Goal: Transaction & Acquisition: Obtain resource

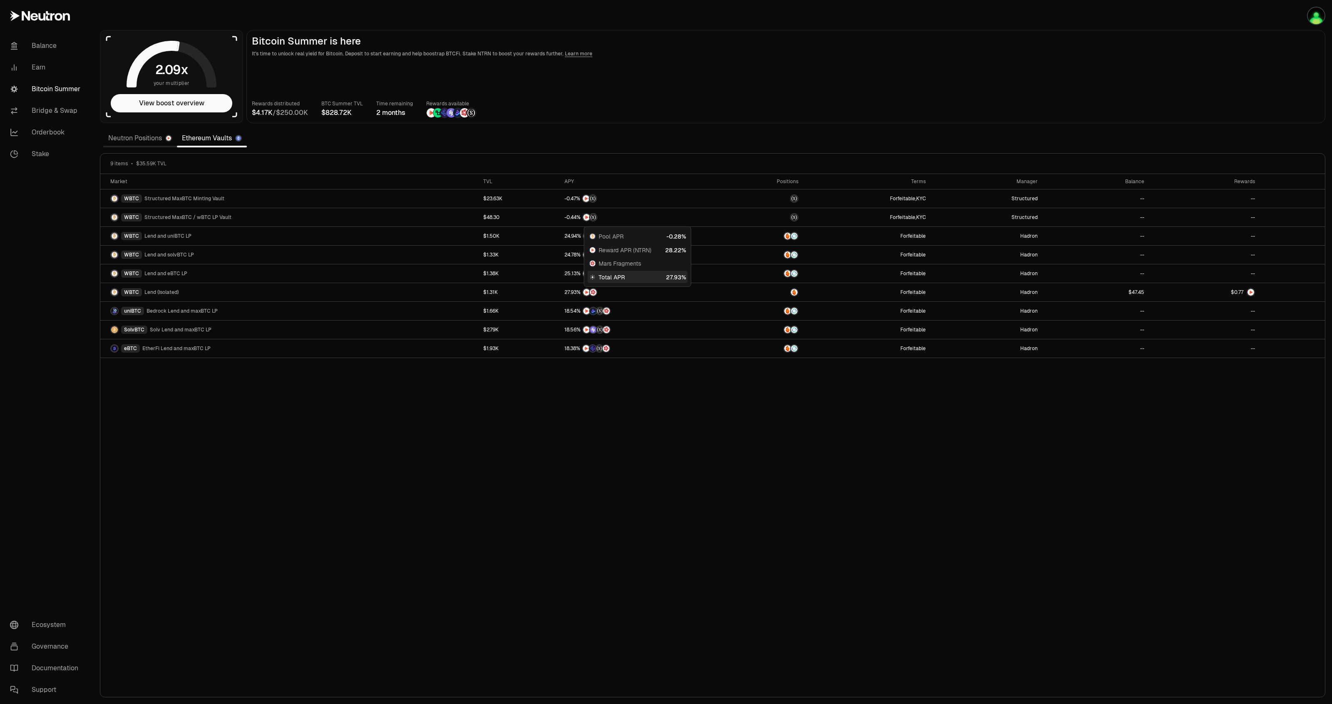
click at [363, 415] on div "Market TVL APY Positions Terms Manager Balance Rewards WBTC Structured MaxBTC M…" at bounding box center [712, 435] width 1225 height 523
click at [48, 154] on link "Stake" at bounding box center [46, 154] width 87 height 22
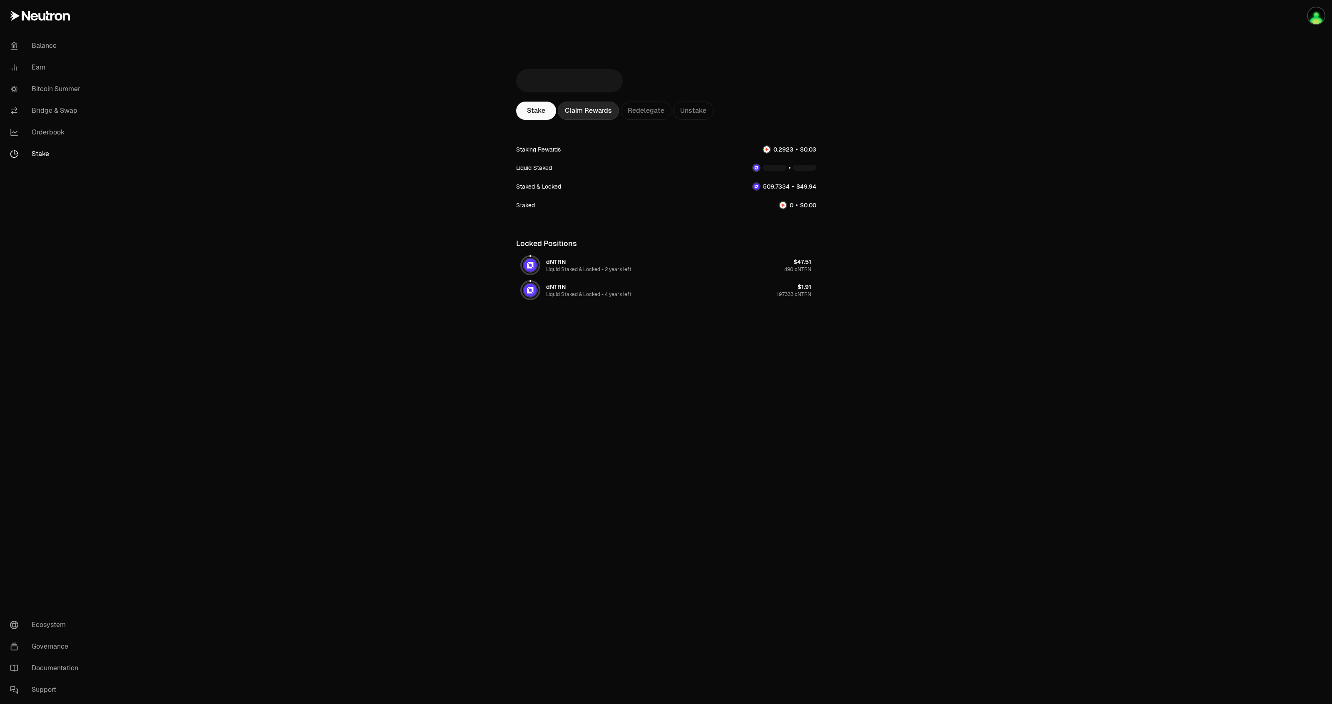
click at [615, 105] on div "Claim Rewards" at bounding box center [588, 111] width 61 height 18
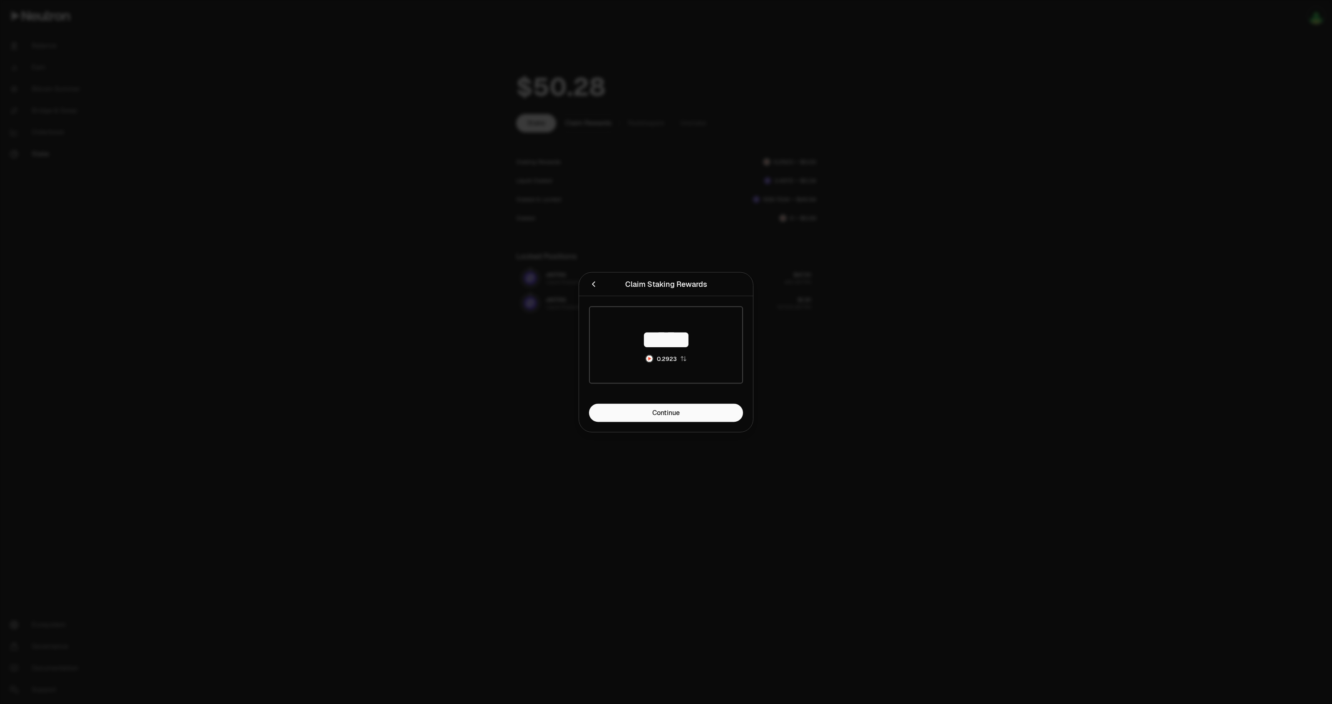
click at [592, 291] on h2 "Claim Staking Rewards" at bounding box center [666, 284] width 154 height 17
click at [593, 280] on icon "Close" at bounding box center [593, 283] width 9 height 9
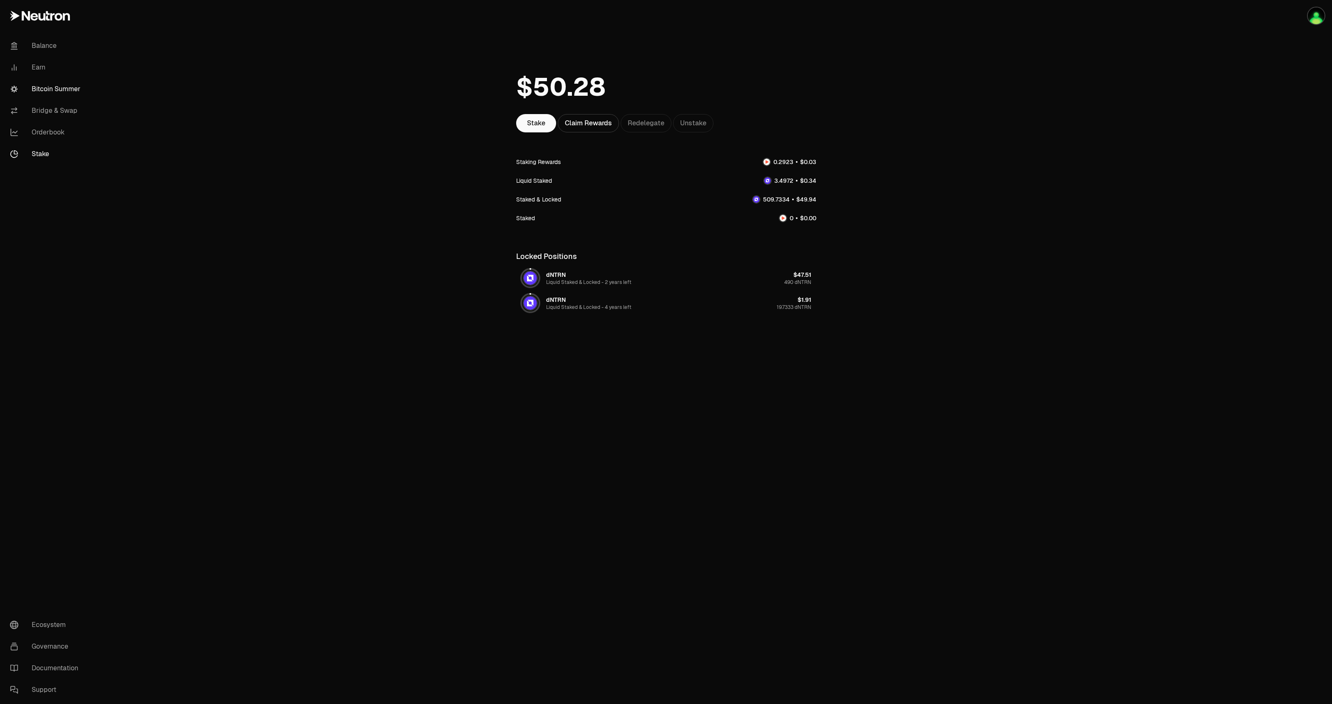
click at [64, 89] on link "Bitcoin Summer" at bounding box center [46, 89] width 87 height 22
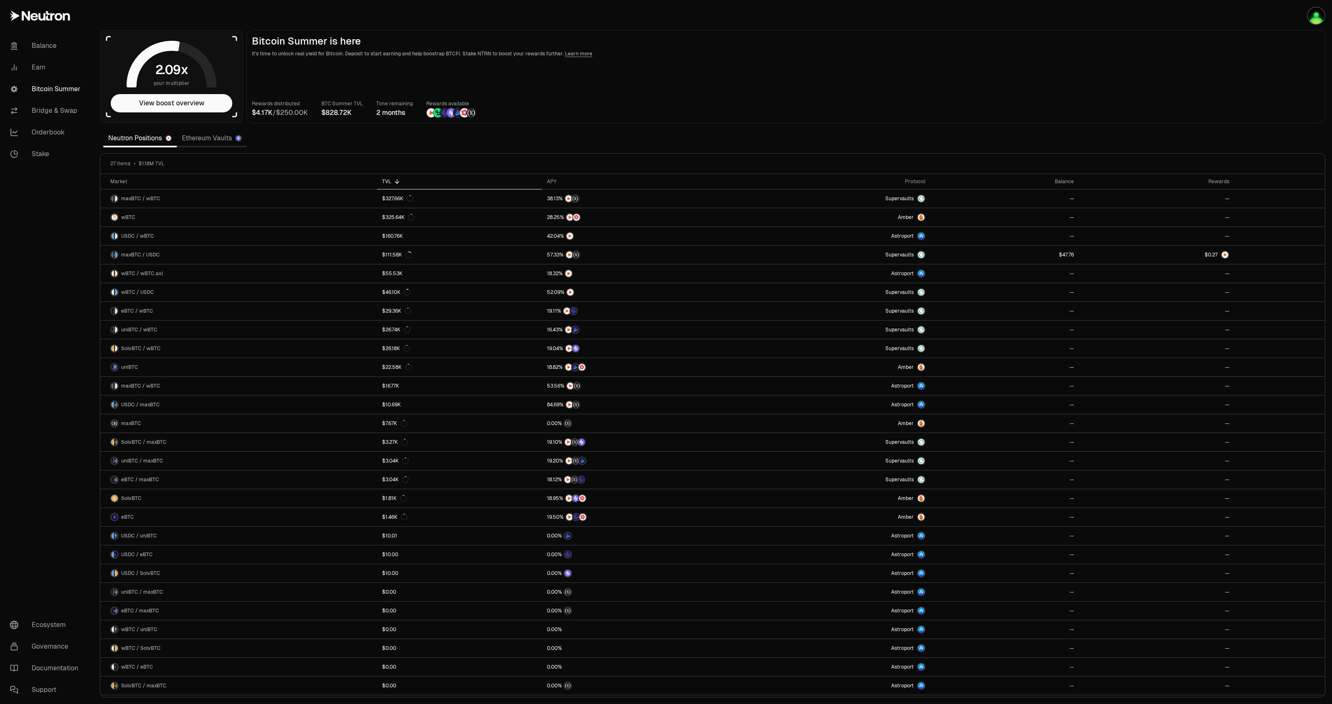
click at [225, 139] on link "Ethereum Vaults" at bounding box center [212, 138] width 70 height 17
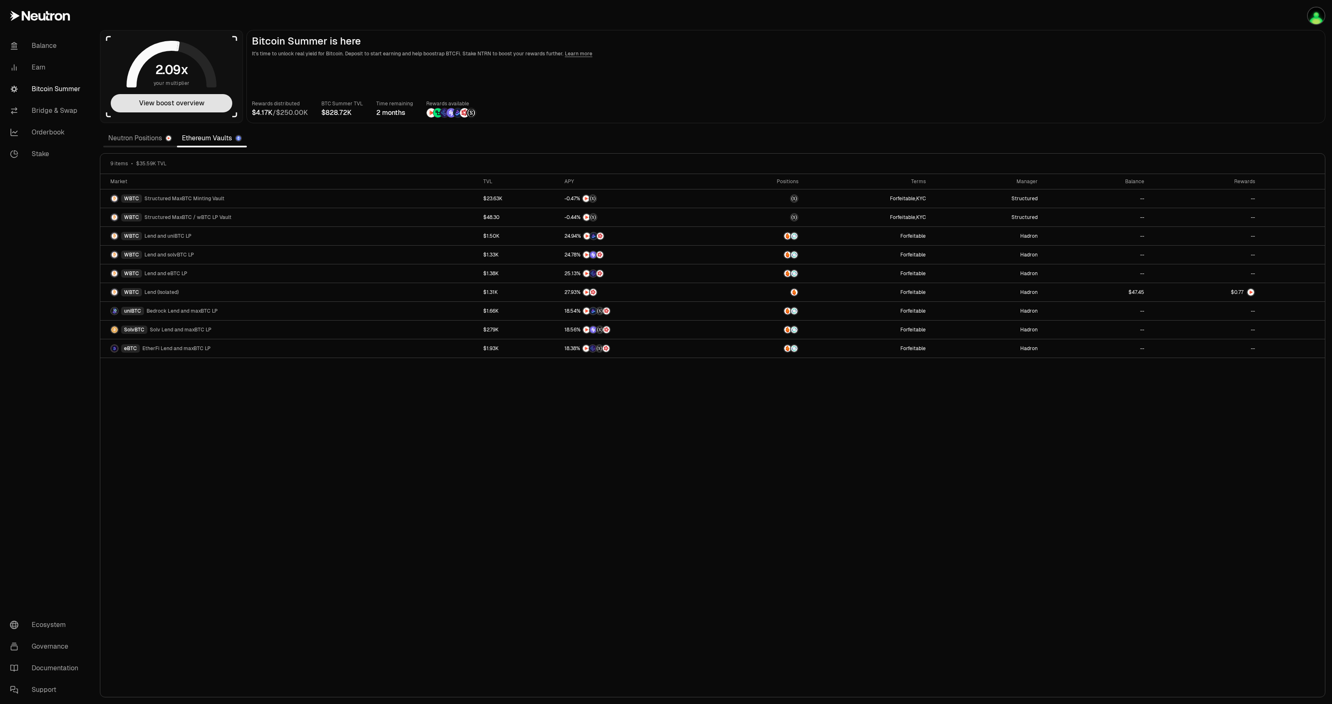
click at [186, 103] on button "View boost overview" at bounding box center [172, 103] width 122 height 18
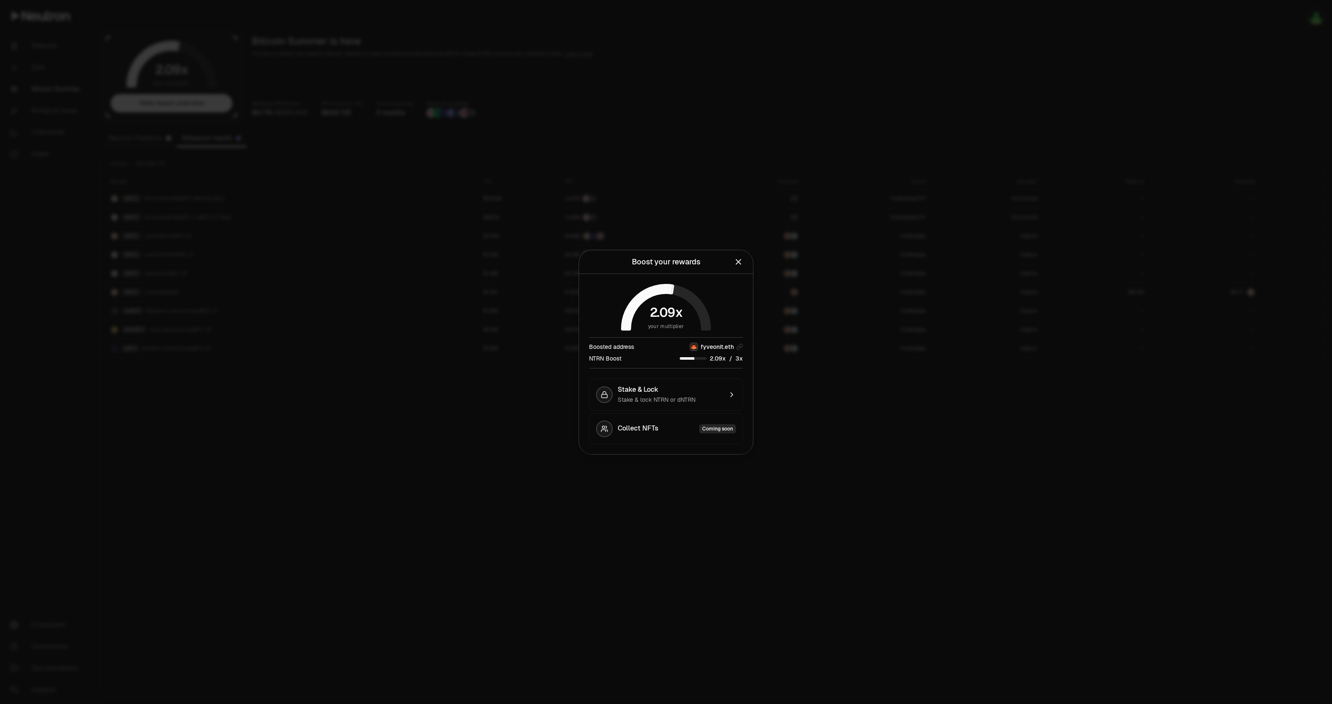
click at [698, 531] on div at bounding box center [666, 352] width 1332 height 704
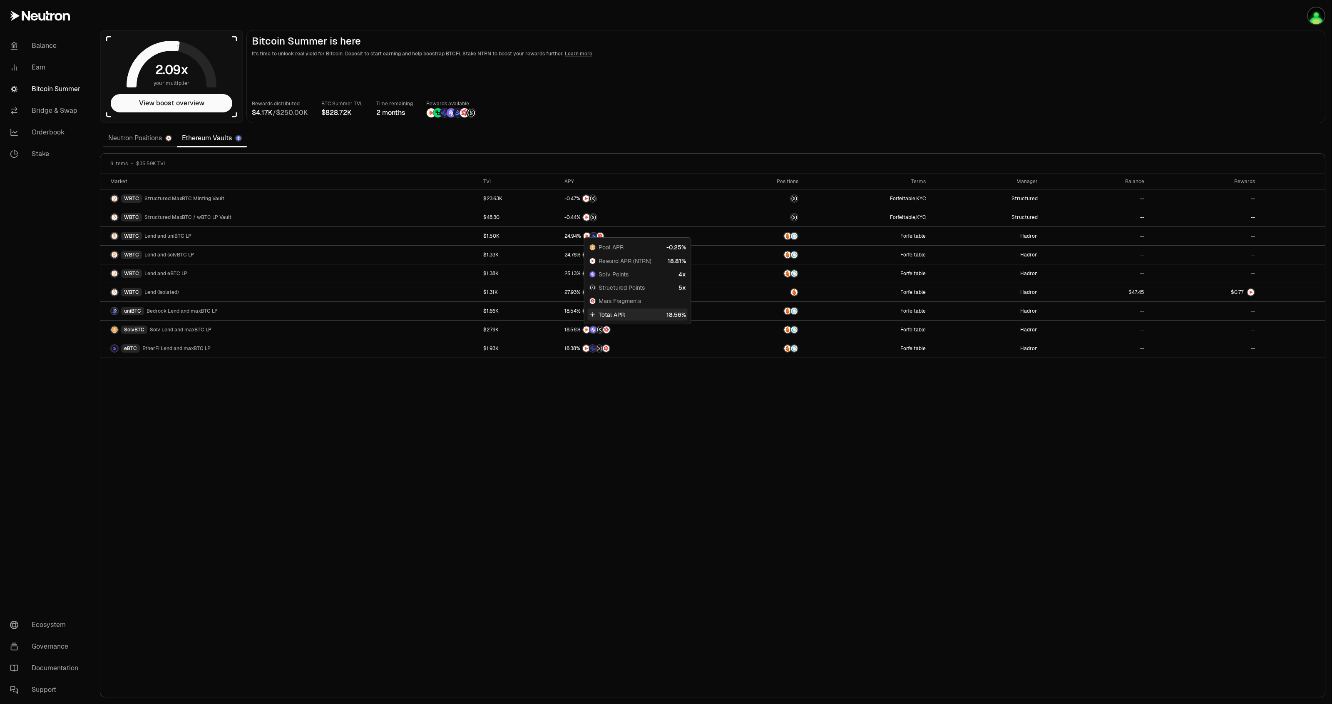
click at [146, 136] on link "Neutron Positions" at bounding box center [140, 138] width 74 height 17
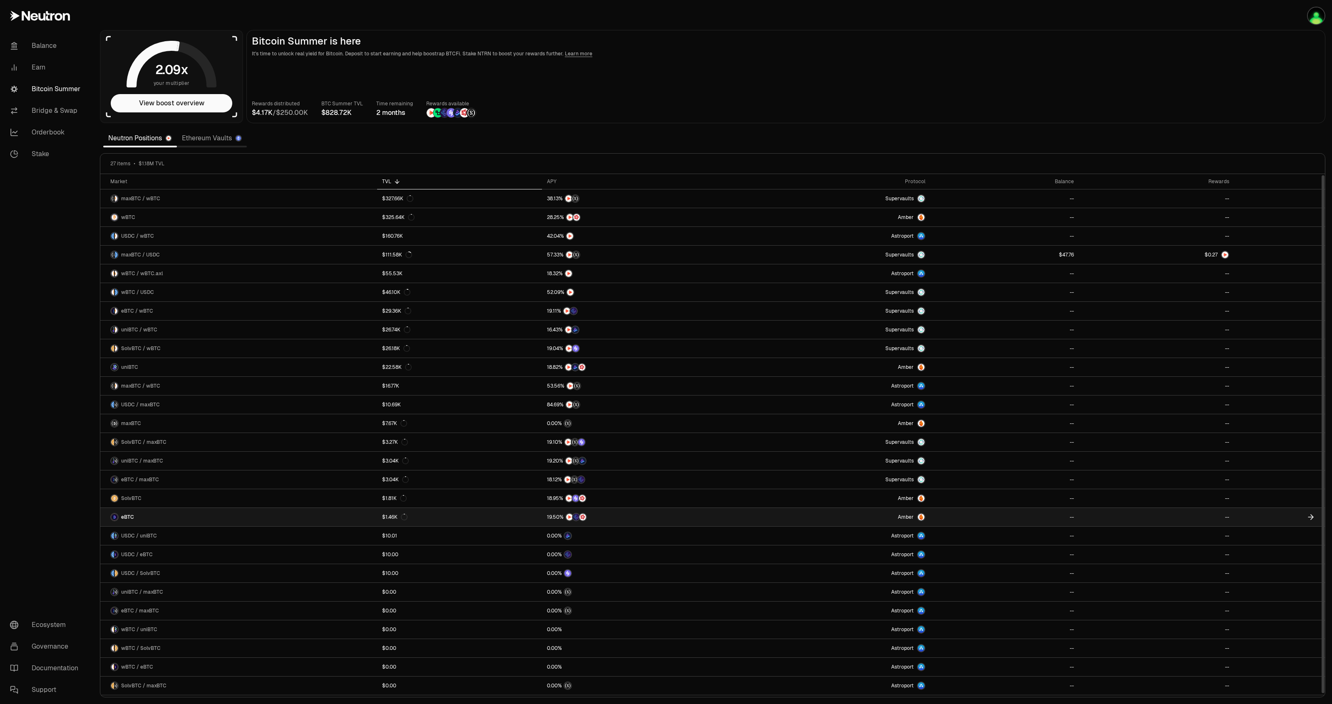
scroll to position [1, 0]
